Goal: Find specific page/section: Find specific page/section

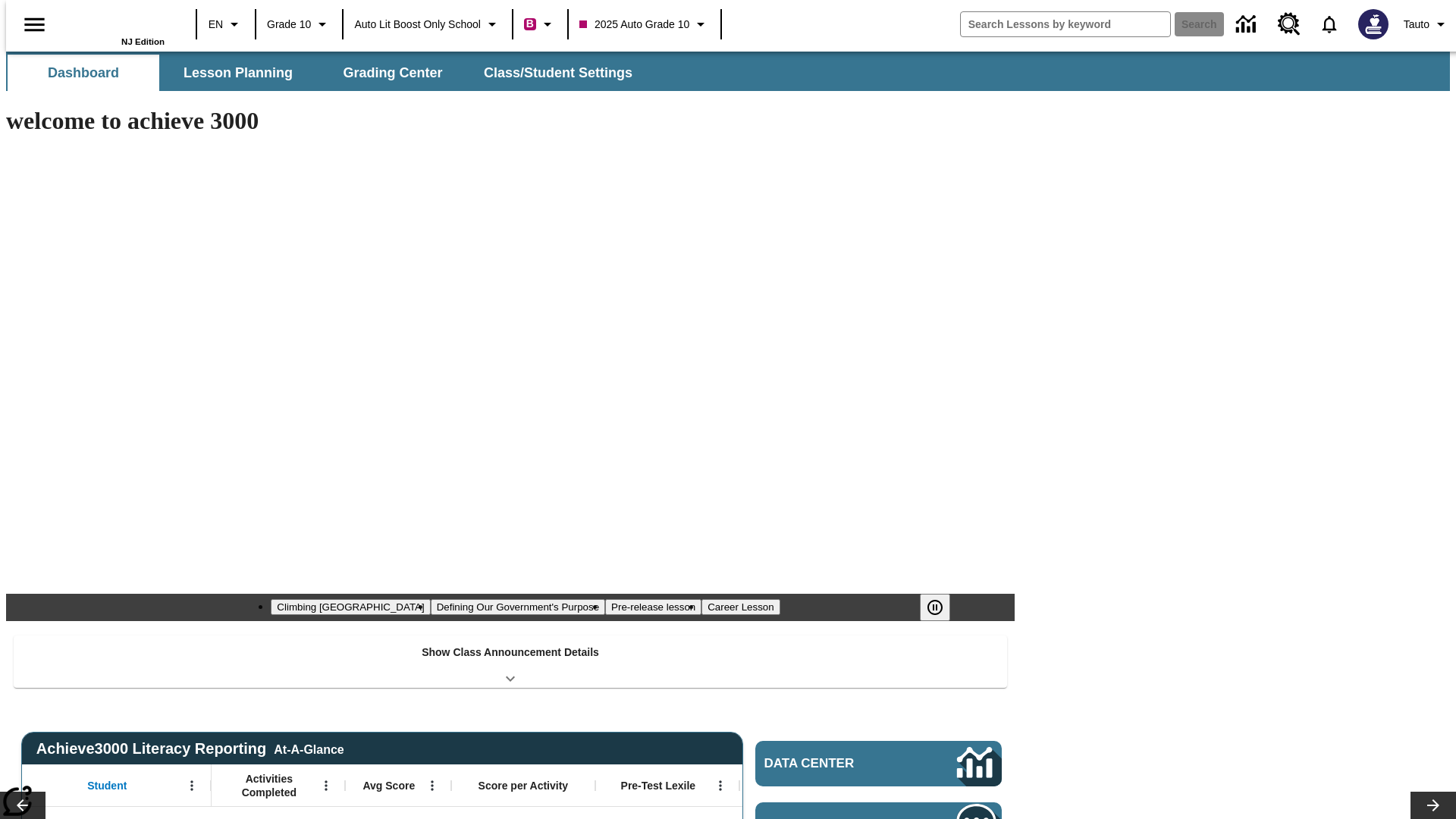
type input "-1"
click at [232, 73] on button "Lesson Planning" at bounding box center [239, 73] width 152 height 36
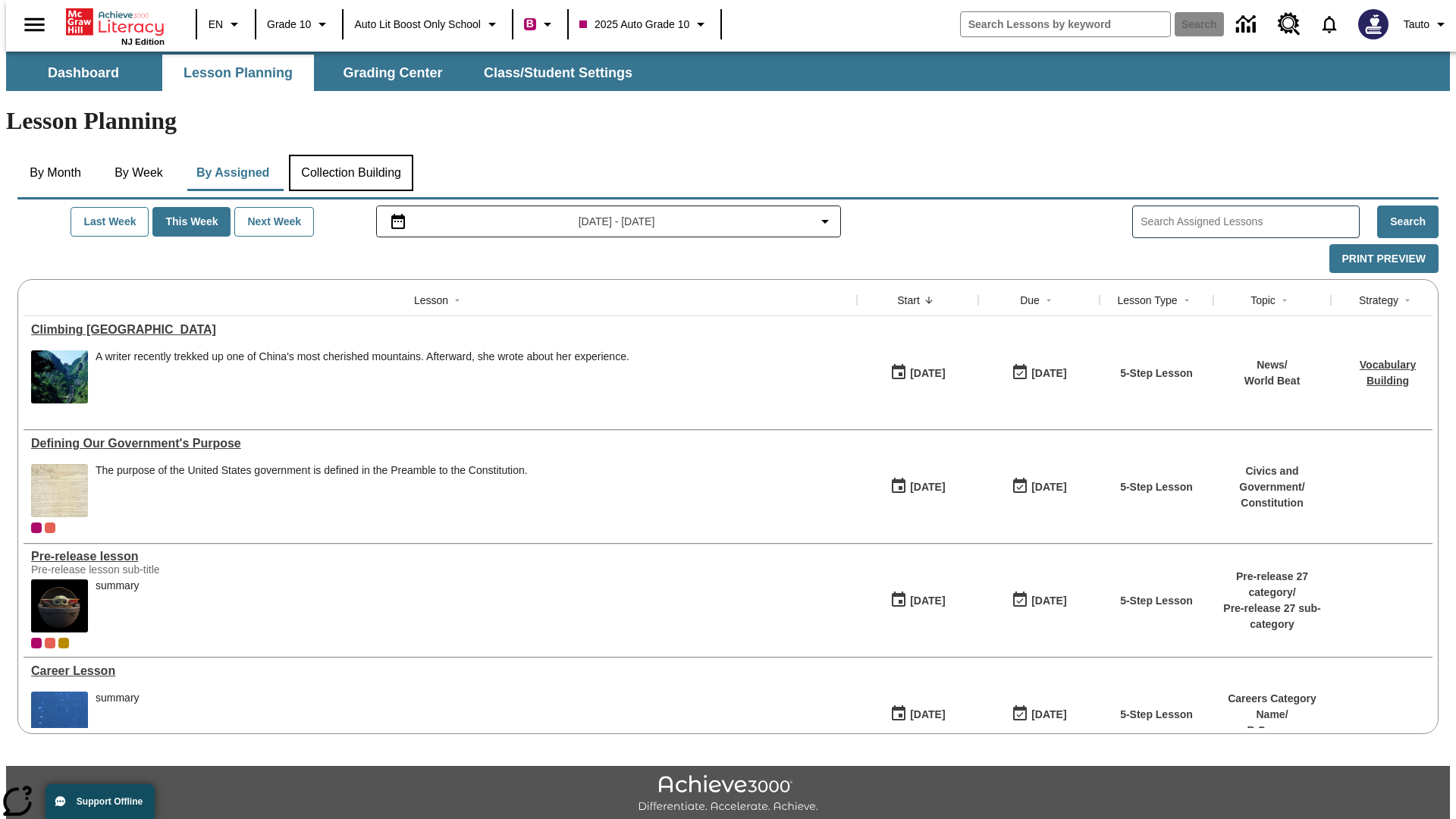
click at [350, 154] on button "Collection Building" at bounding box center [351, 172] width 125 height 36
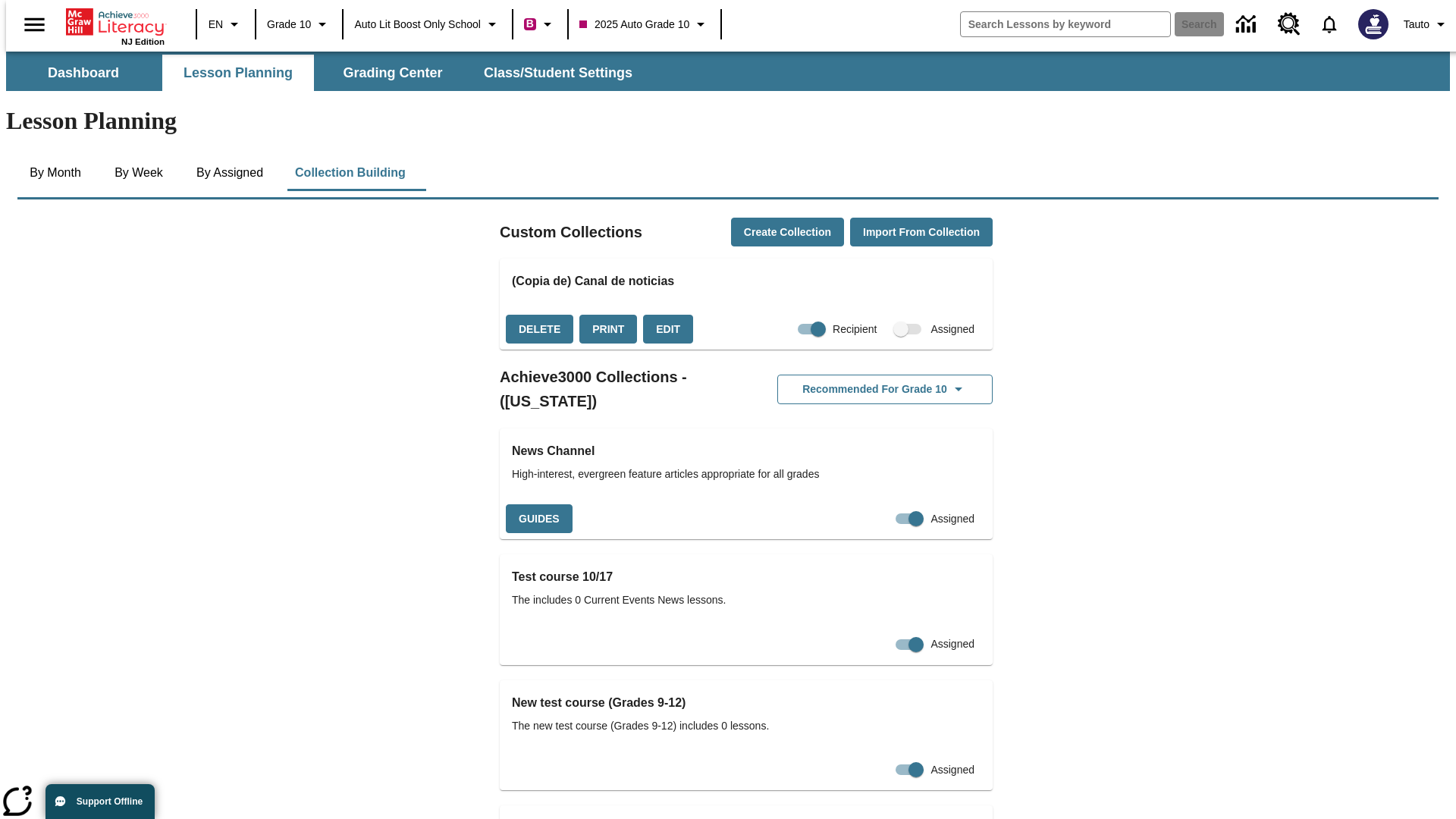
checkbox input "true"
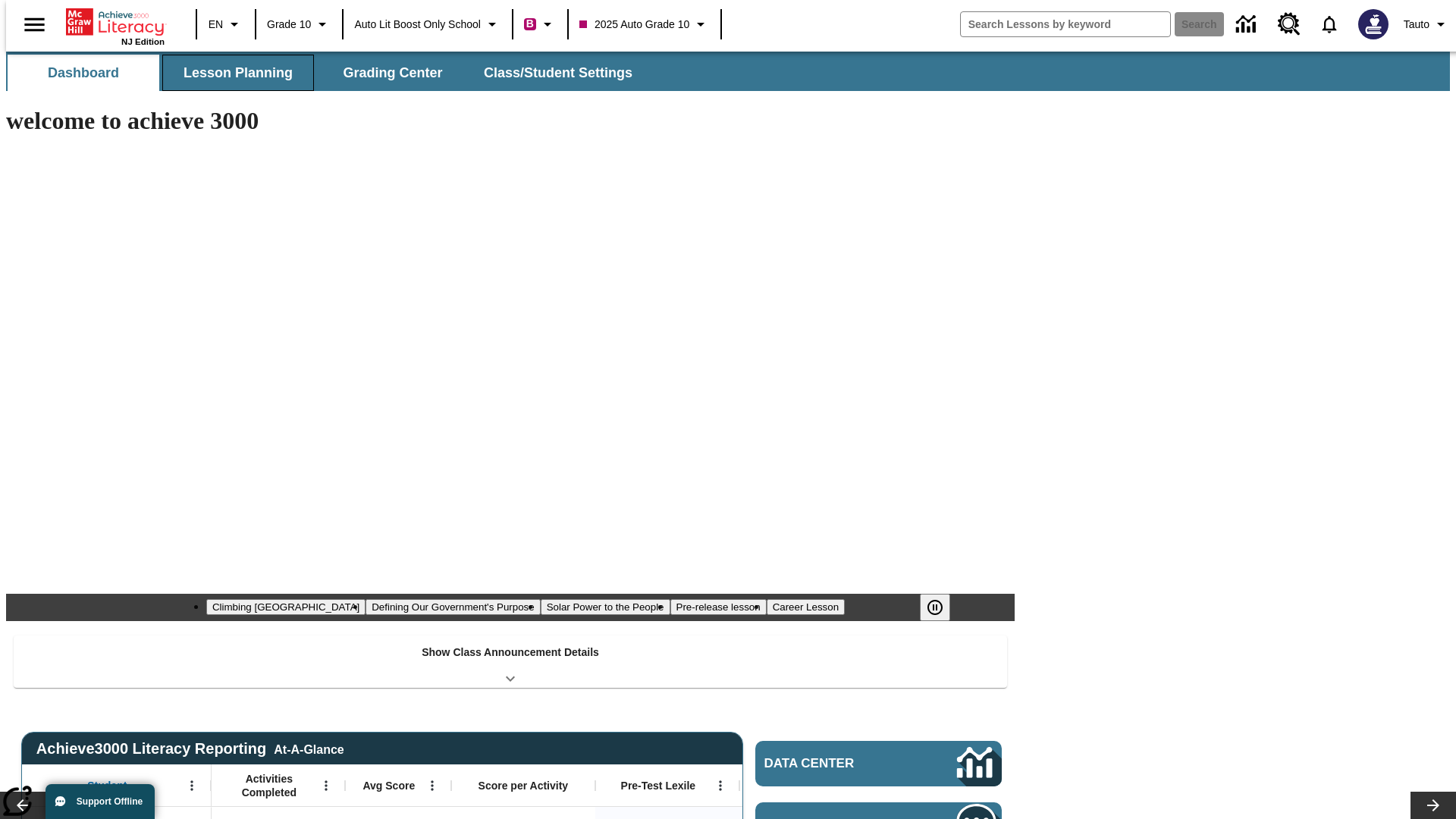
click at [232, 73] on button "Lesson Planning" at bounding box center [239, 73] width 152 height 36
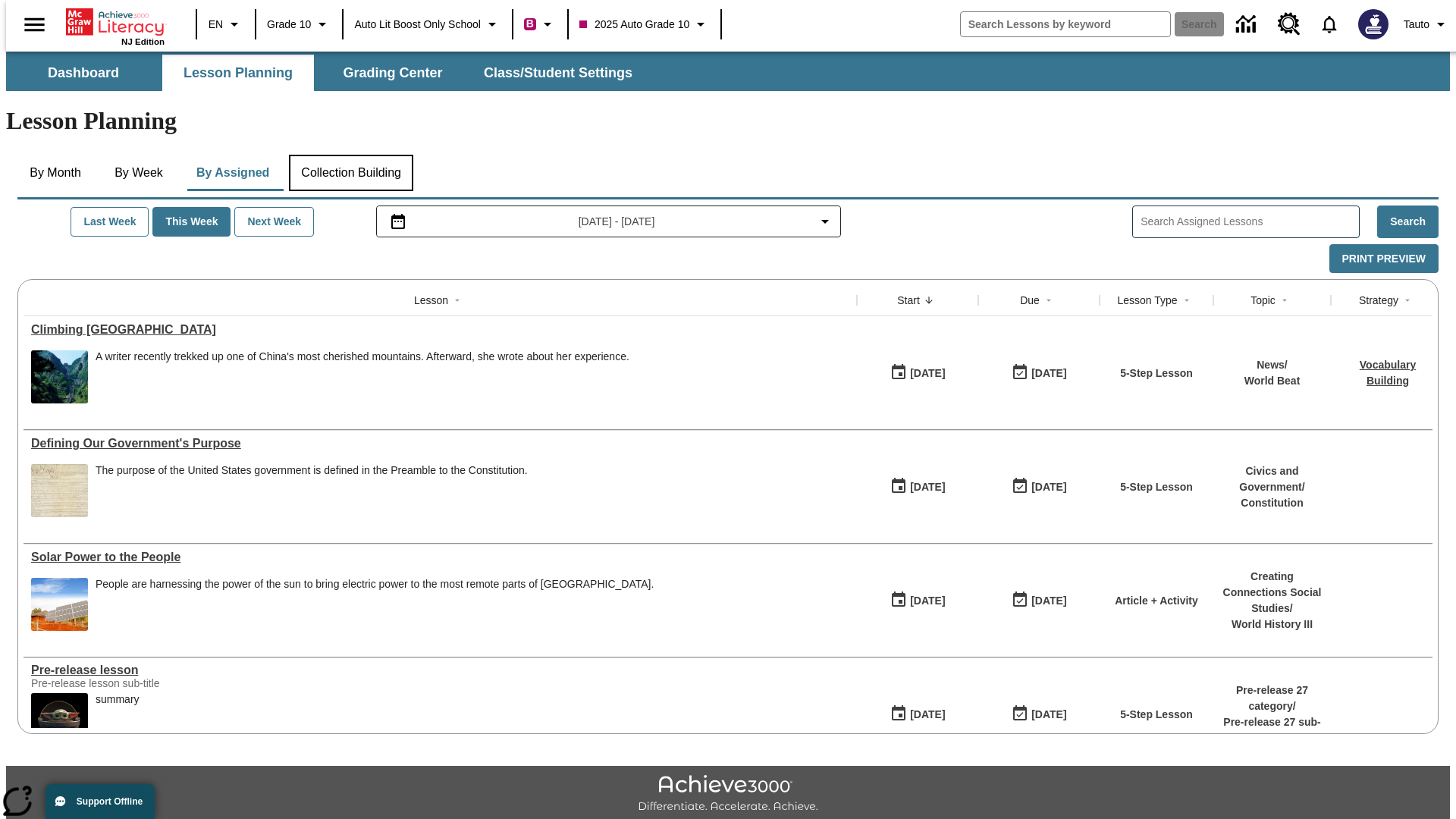
click at [350, 154] on button "Collection Building" at bounding box center [351, 172] width 125 height 36
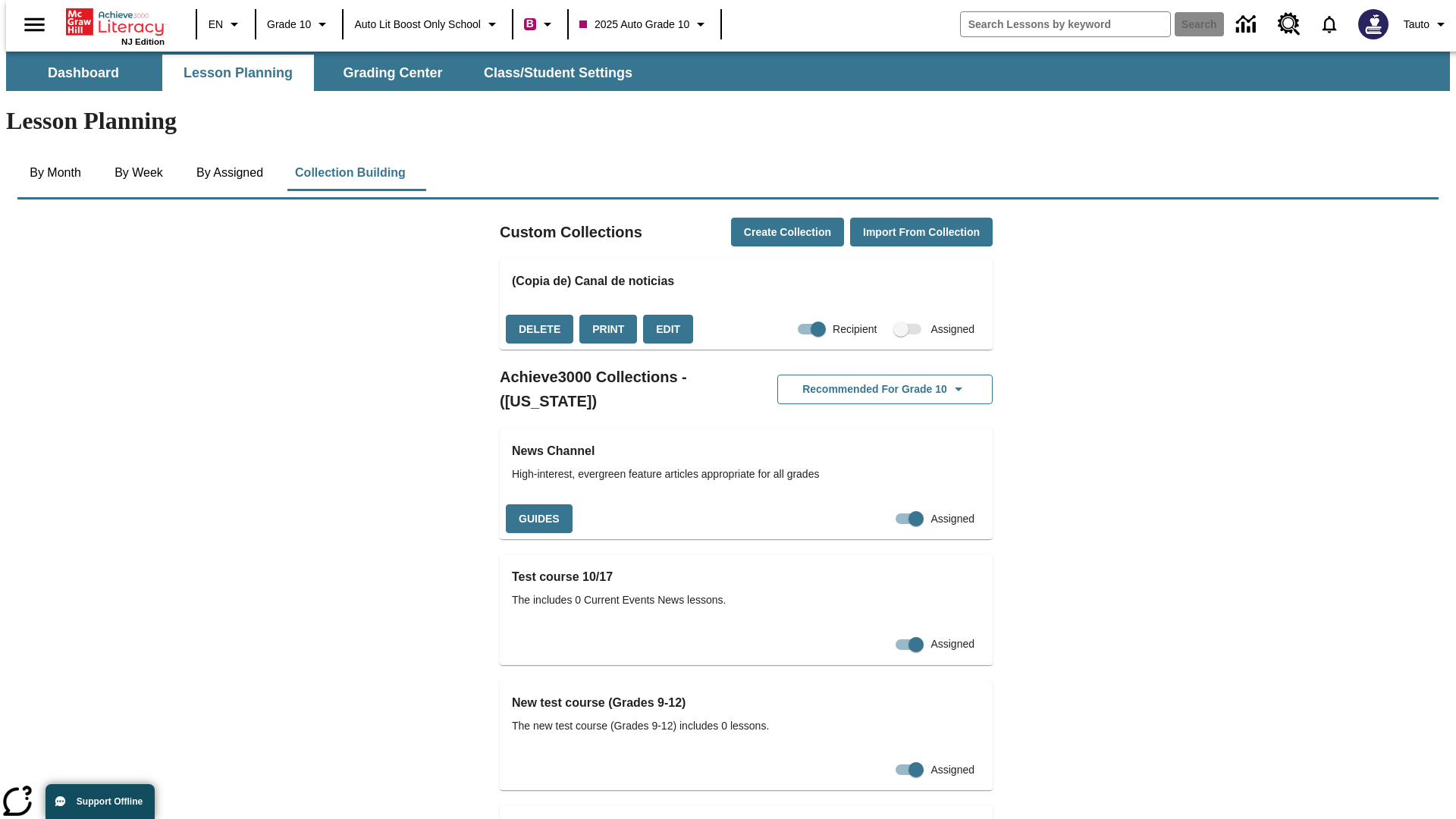
scroll to position [1433, 0]
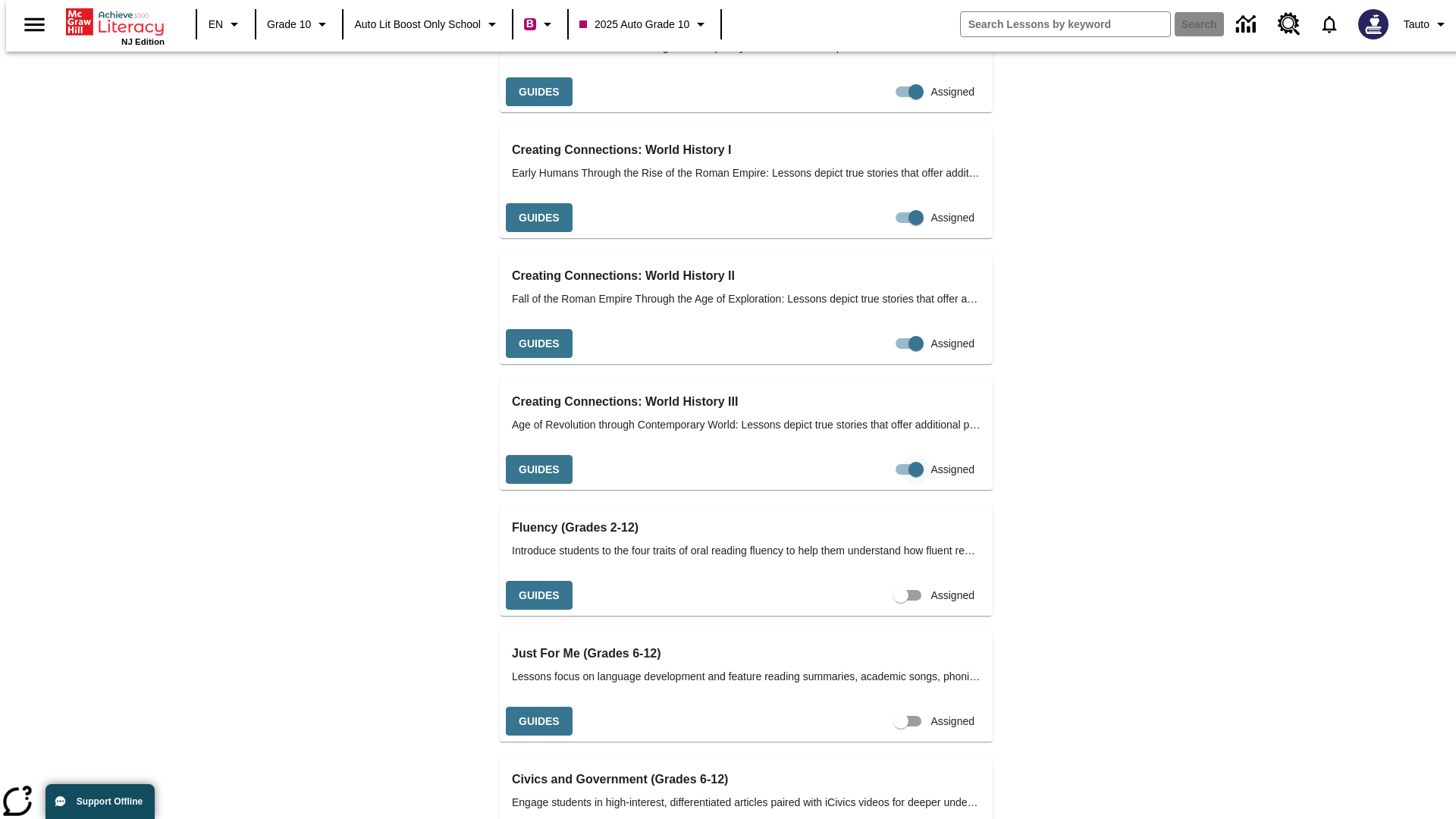
click at [890, 455] on input "Assigned" at bounding box center [916, 470] width 87 height 29
checkbox input "false"
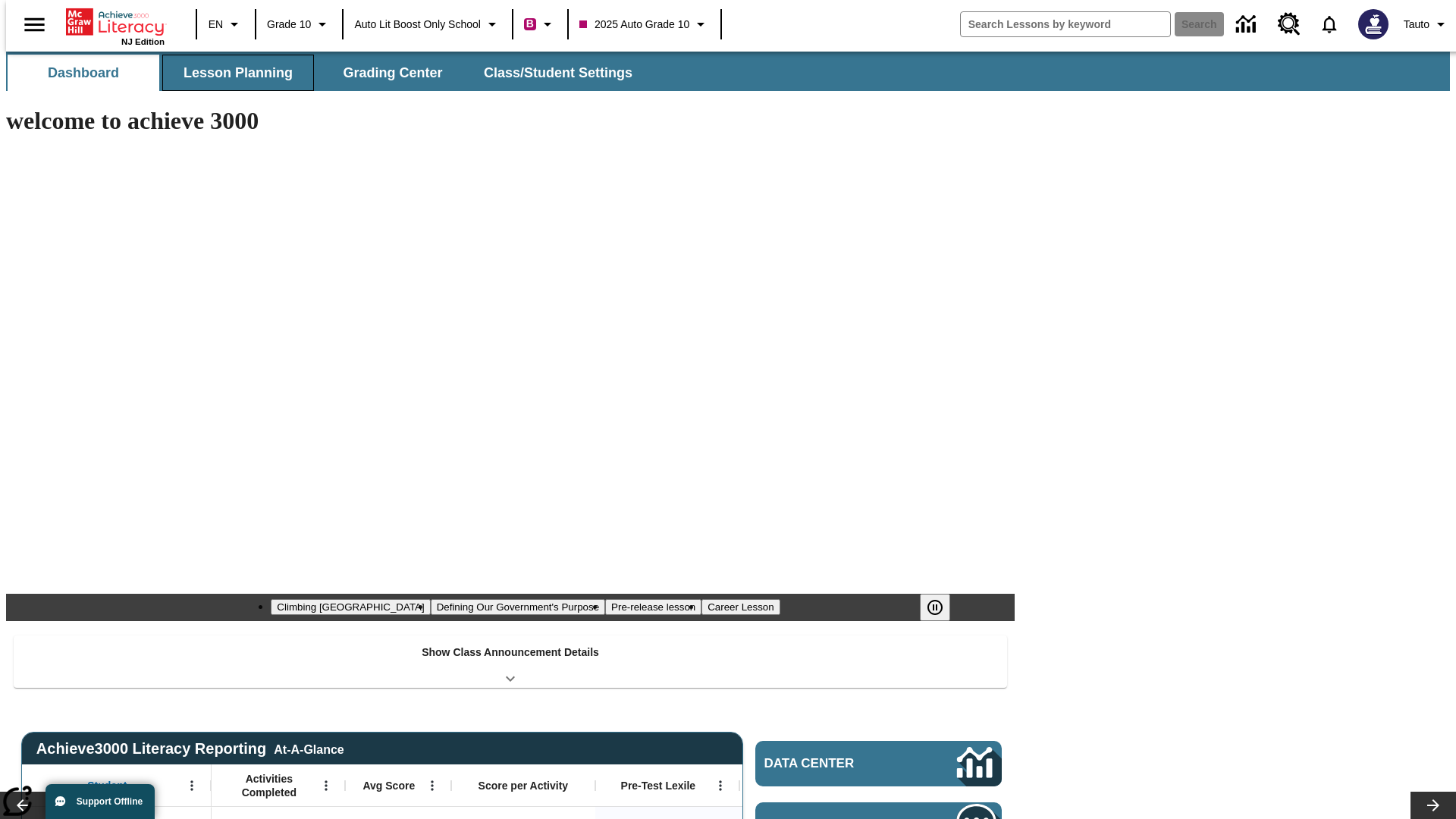
click at [232, 73] on button "Lesson Planning" at bounding box center [239, 73] width 152 height 36
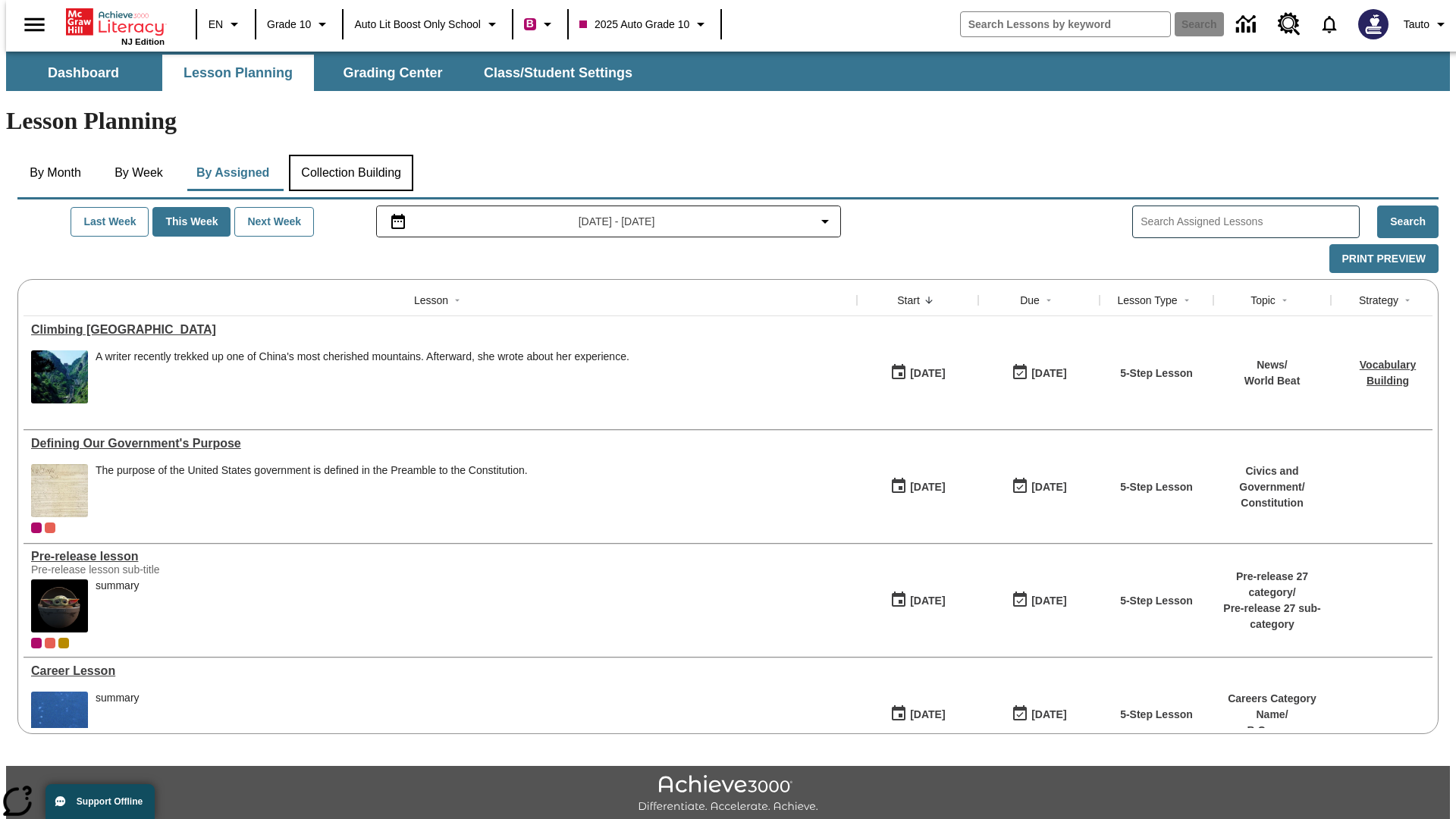
click at [350, 154] on button "Collection Building" at bounding box center [351, 172] width 125 height 36
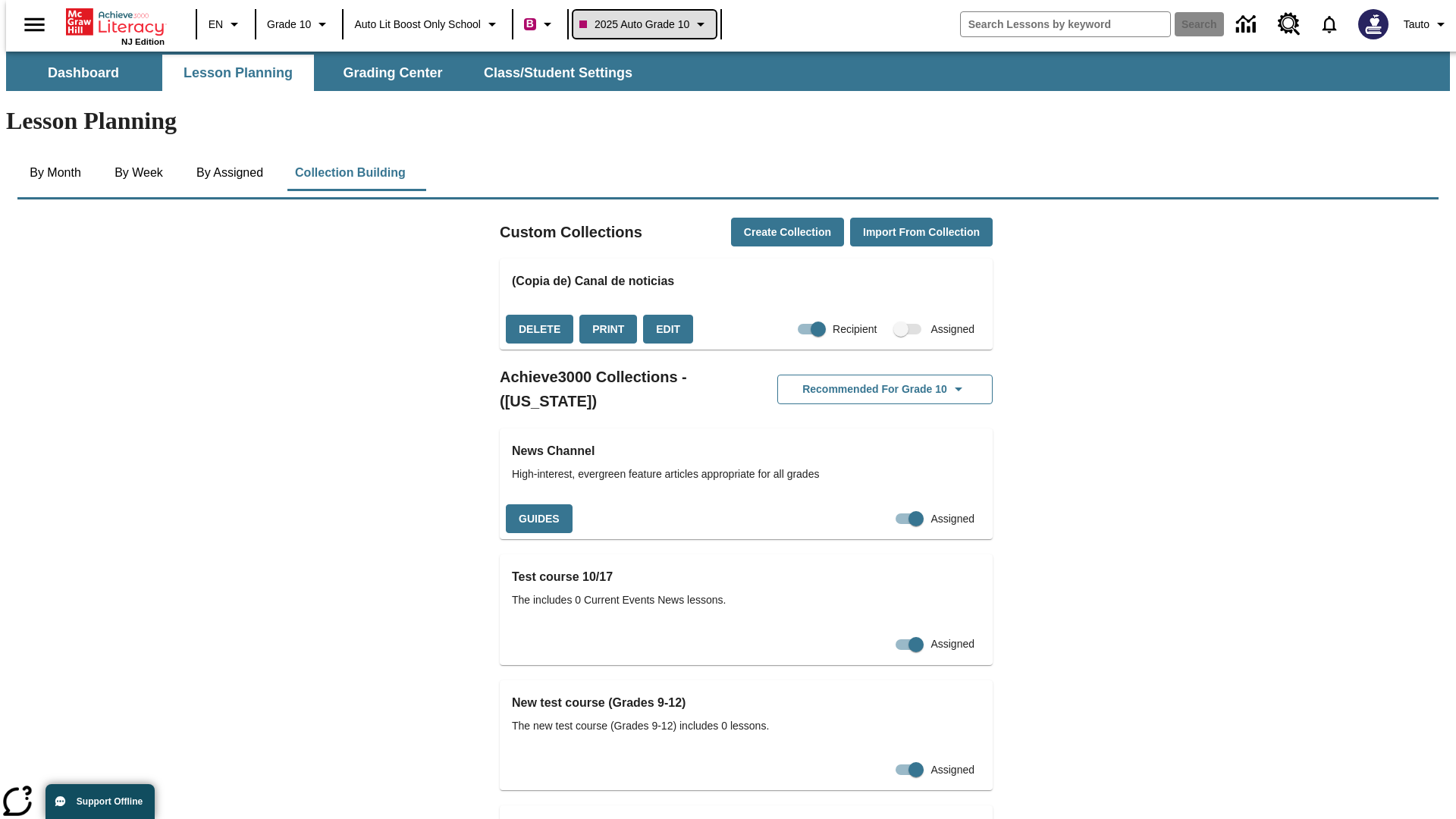
click at [650, 24] on span "2025 Auto Grade 10" at bounding box center [634, 25] width 110 height 16
